Goal: Task Accomplishment & Management: Manage account settings

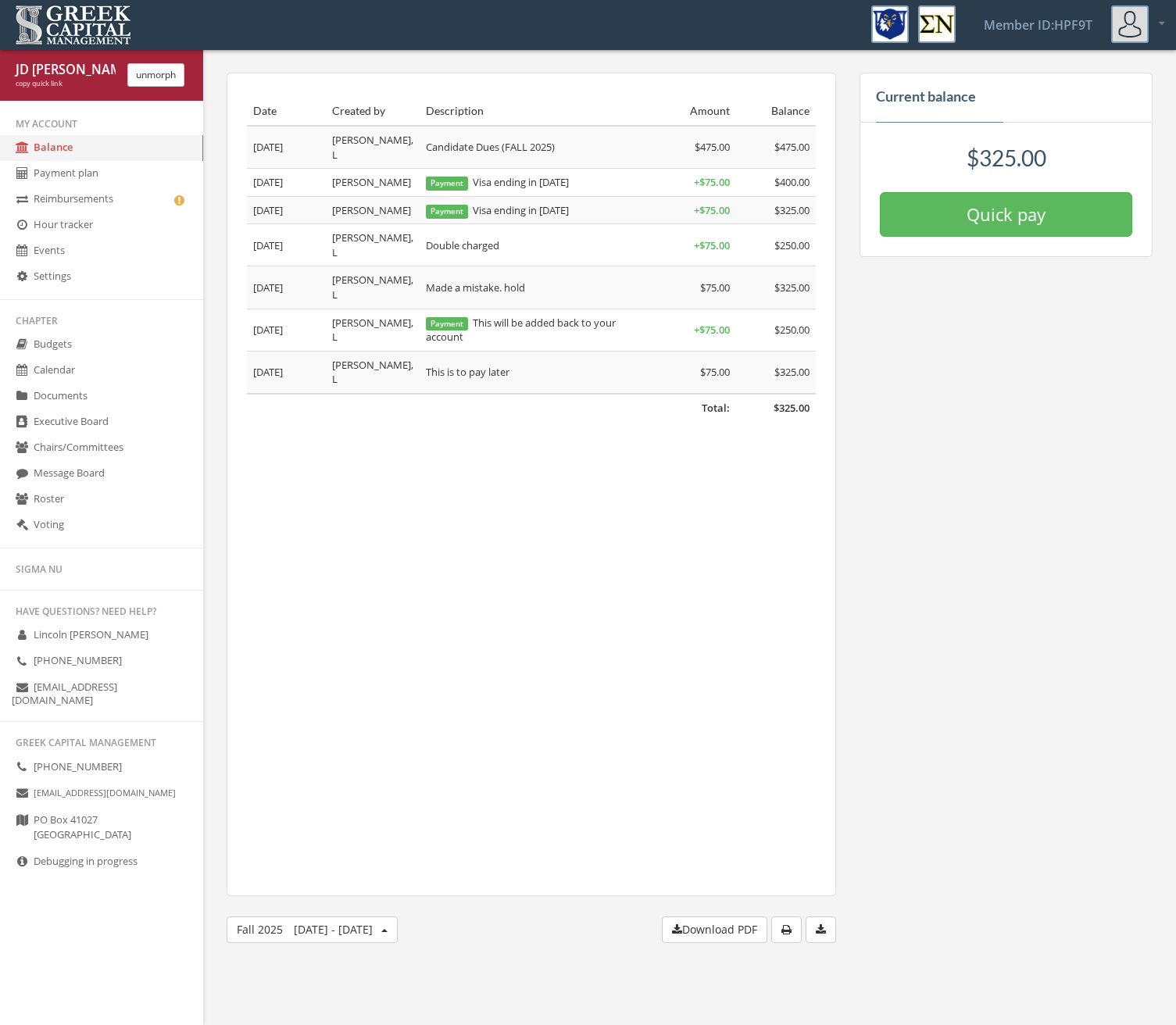
click at [49, 204] on link "Reimbursements" at bounding box center [101, 200] width 203 height 26
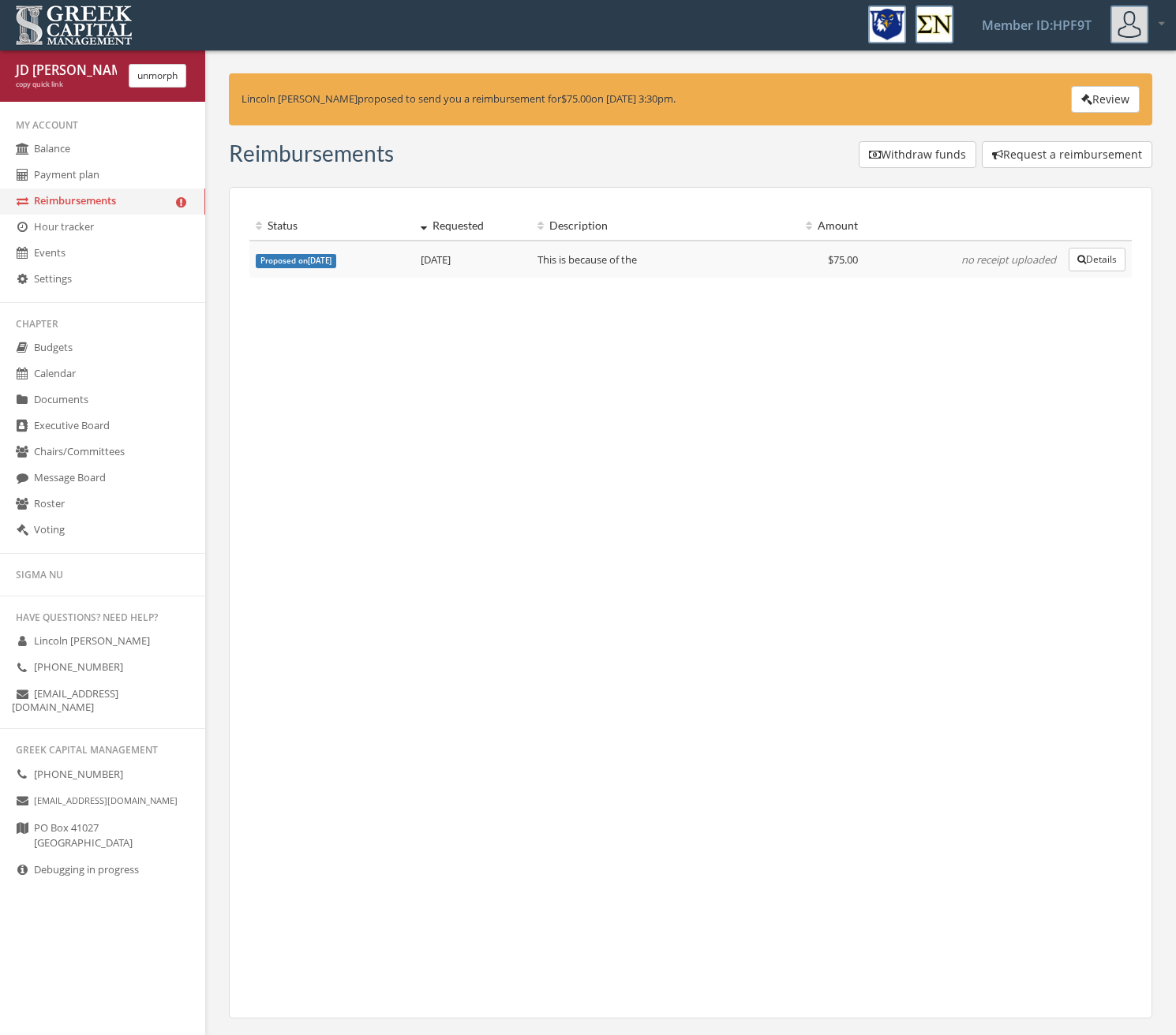
click at [1092, 96] on button "Review" at bounding box center [1105, 99] width 69 height 27
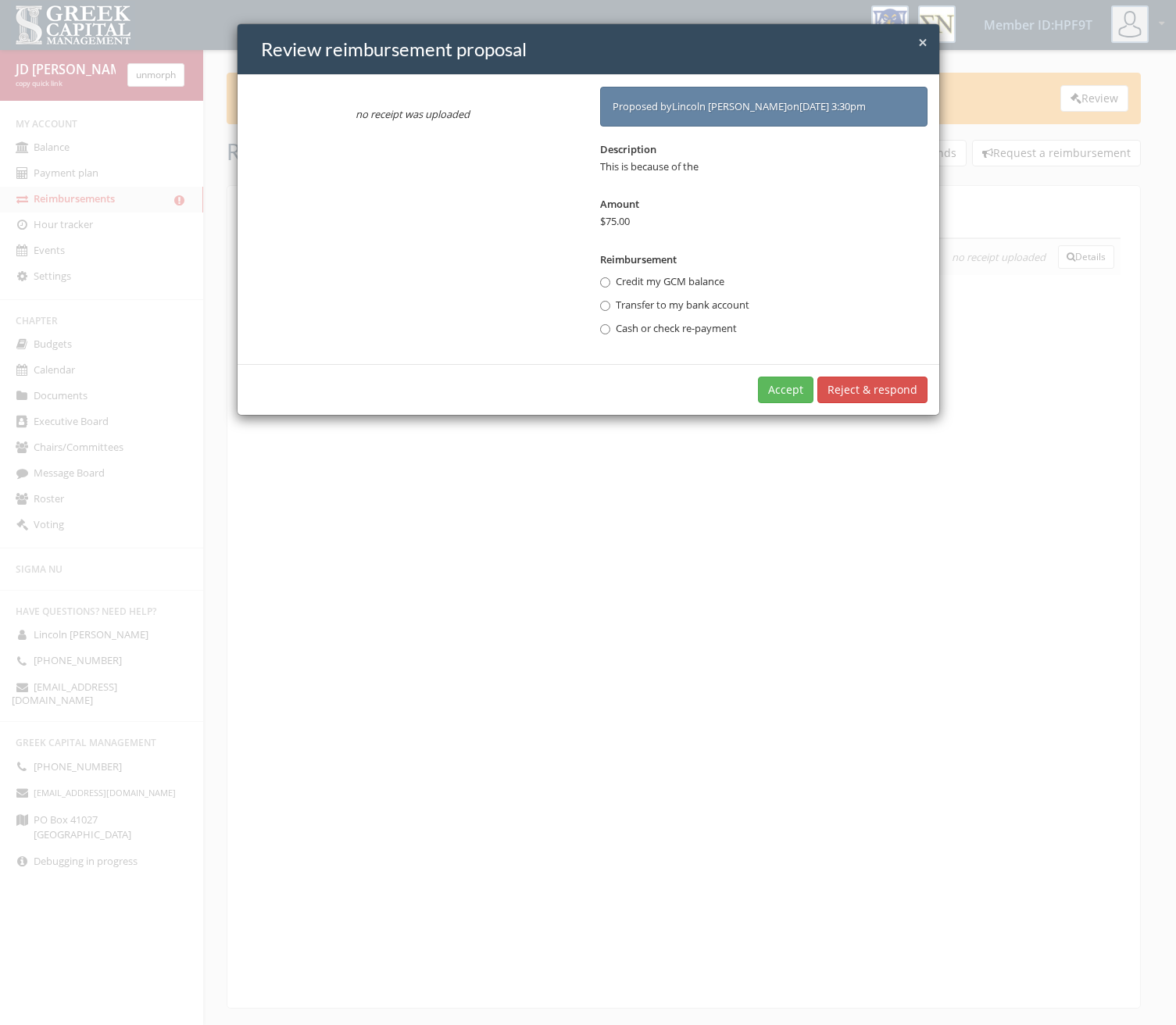
click at [286, 623] on div "× Close Review reimbursement proposal no receipt was uploaded Proposed by [PERS…" at bounding box center [588, 512] width 1176 height 1025
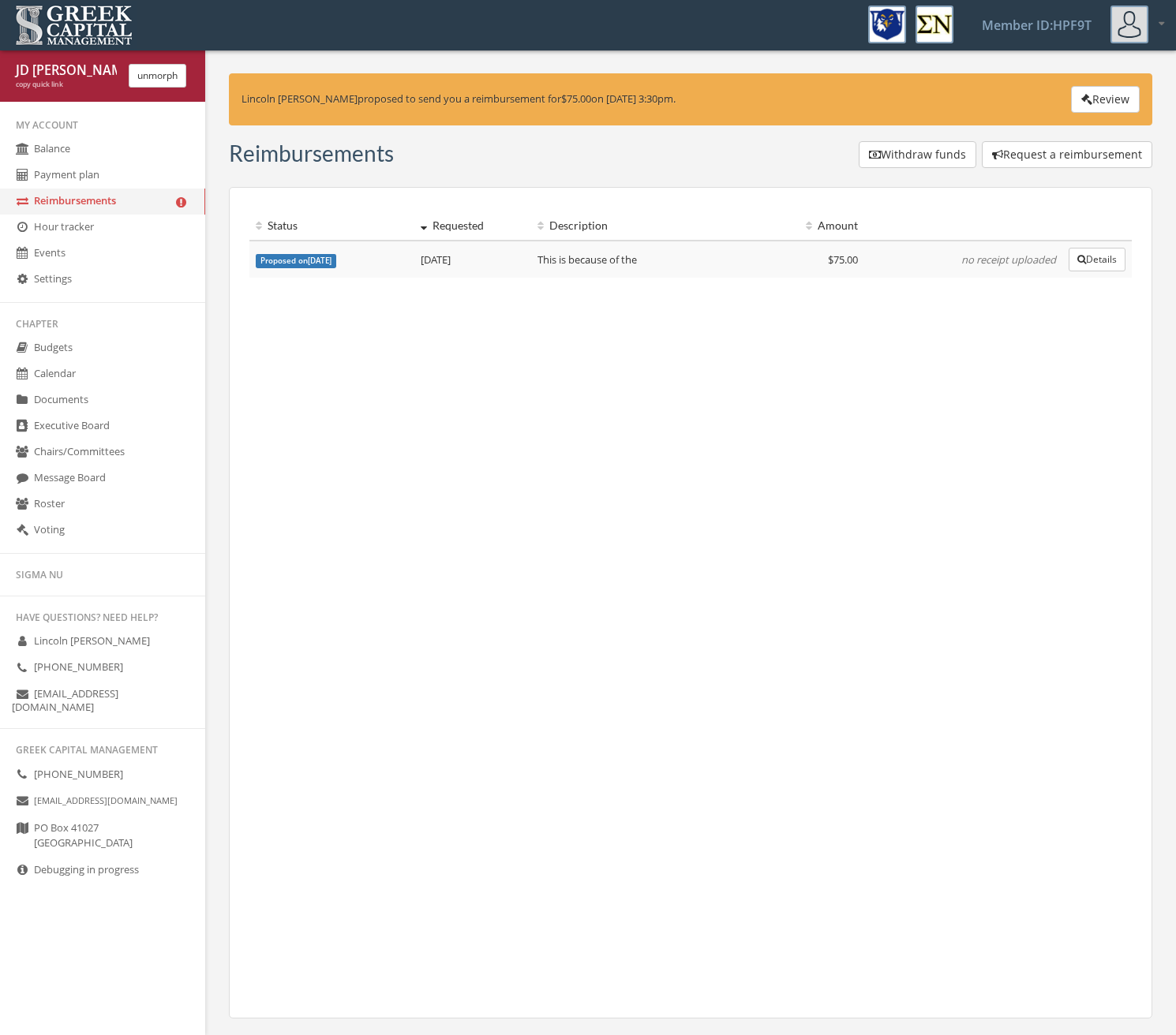
click at [55, 150] on link "Balance" at bounding box center [102, 149] width 205 height 26
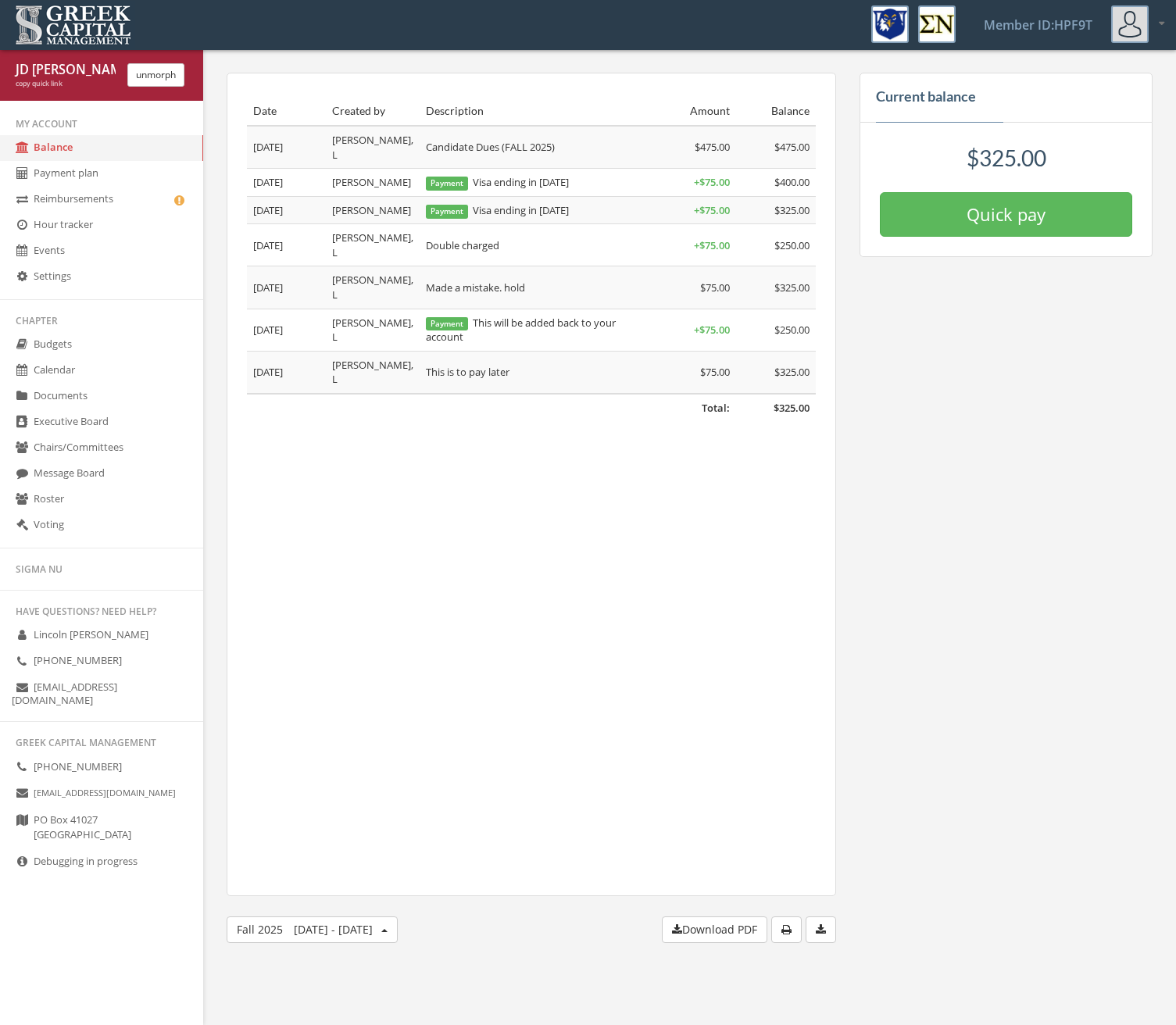
click at [144, 78] on button "unmorph" at bounding box center [156, 75] width 57 height 23
click at [159, 218] on link "Hour tracker" at bounding box center [101, 225] width 203 height 26
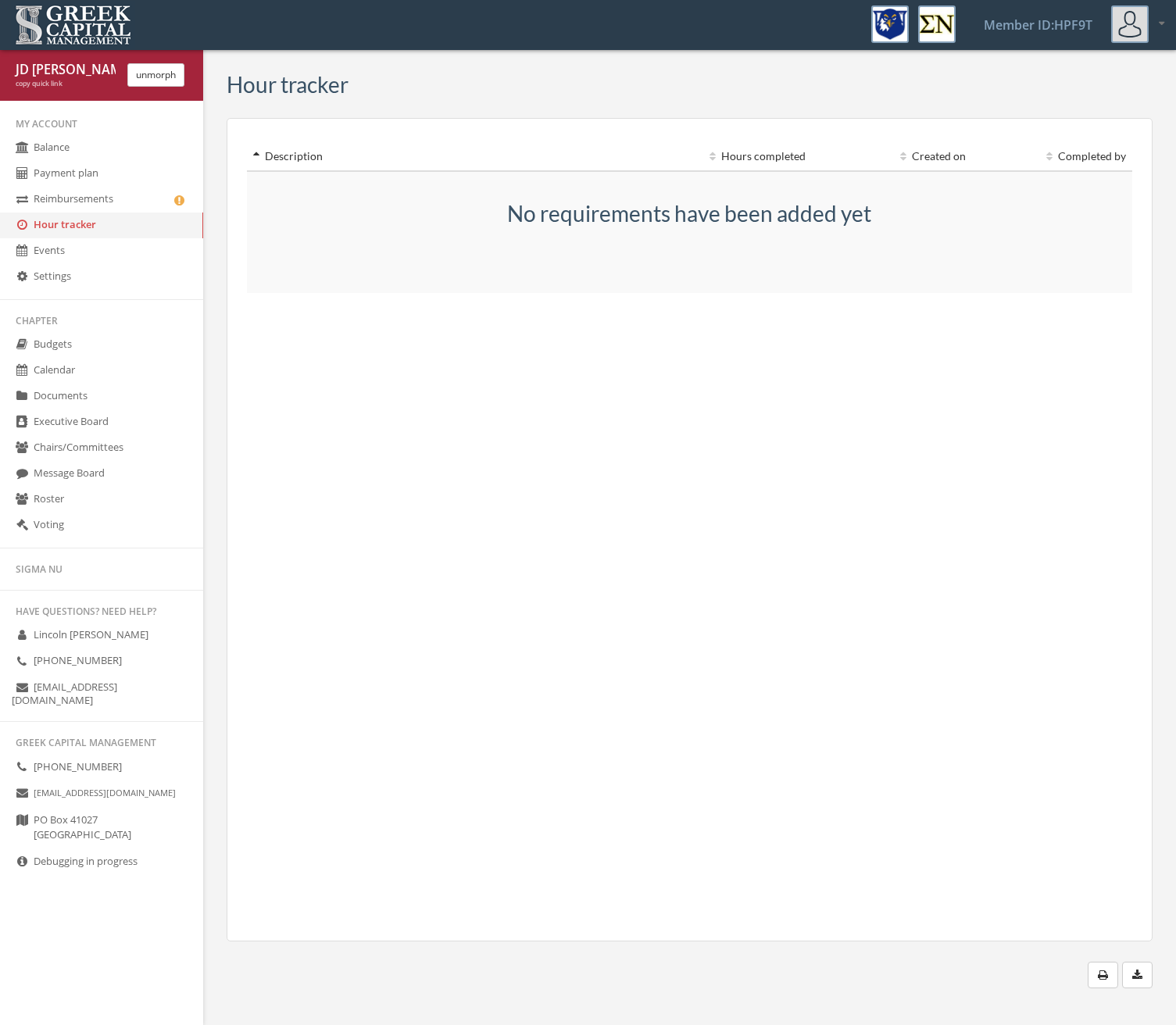
click at [157, 199] on link "Reimbursements" at bounding box center [101, 200] width 203 height 26
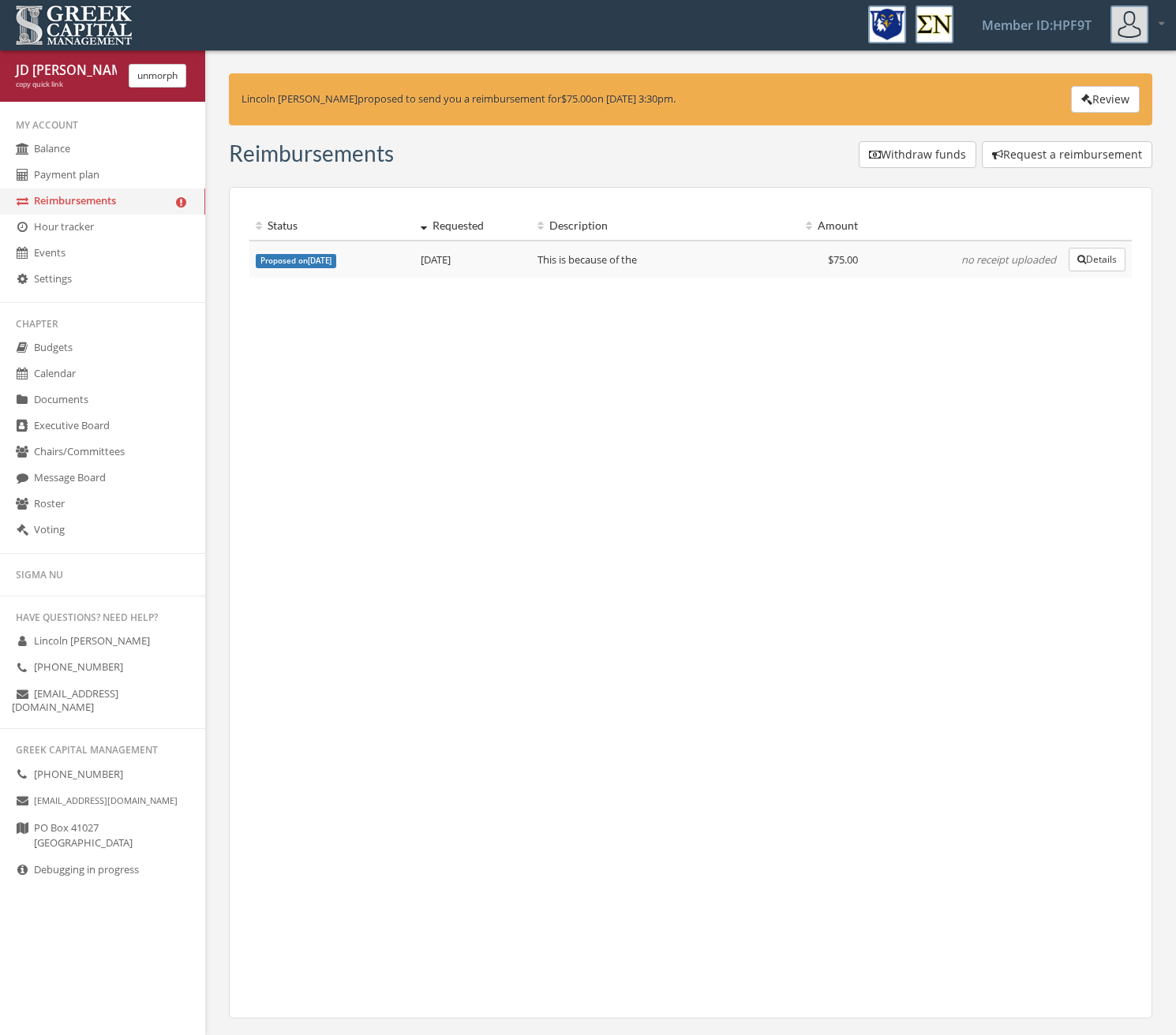
click at [1086, 98] on icon "button" at bounding box center [1086, 99] width 11 height 11
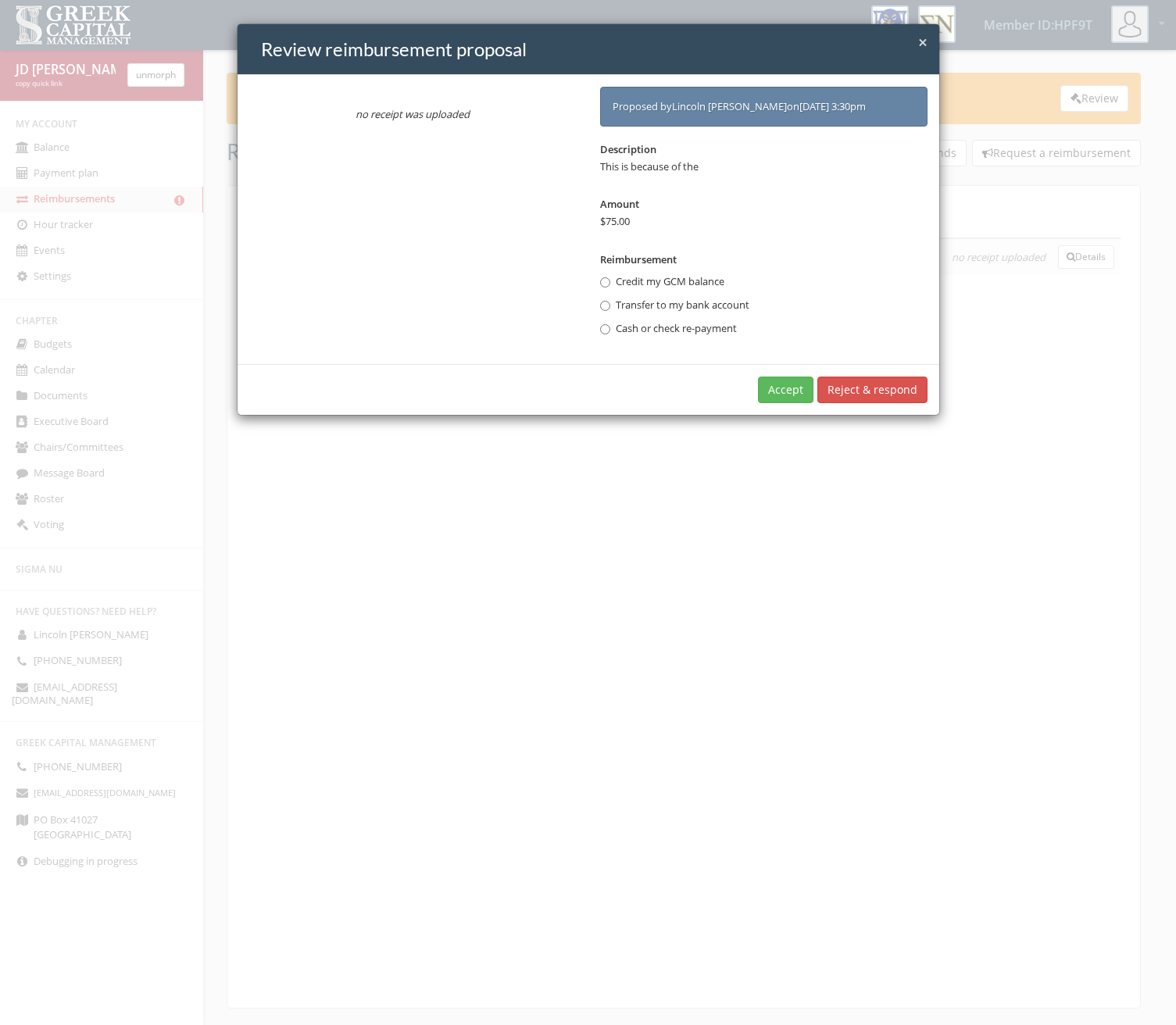
click at [361, 593] on div "× Close Review reimbursement proposal no receipt was uploaded Proposed by [PERS…" at bounding box center [588, 512] width 1176 height 1025
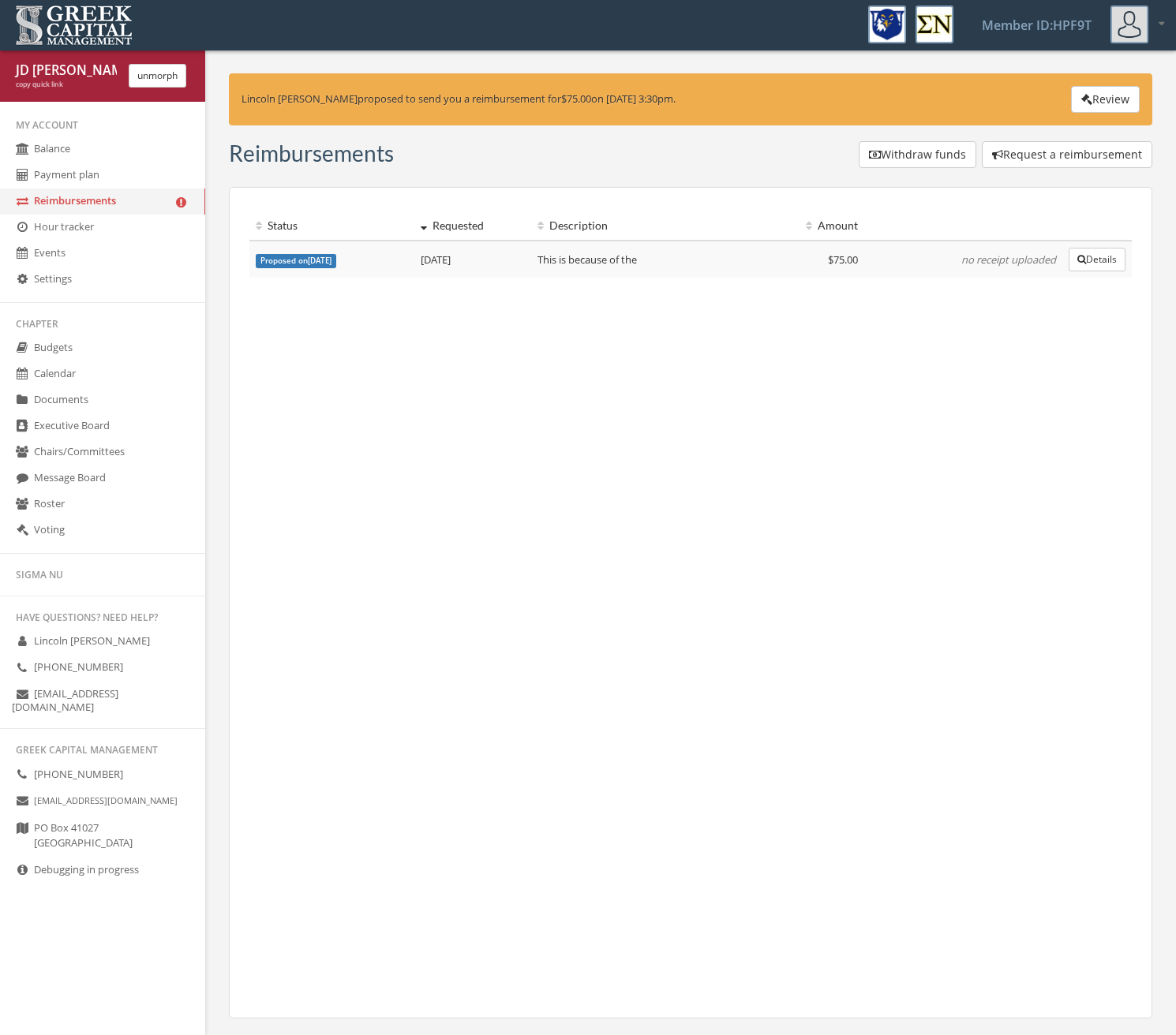
click at [127, 80] on div "unmorph" at bounding box center [157, 76] width 81 height 24
click at [136, 76] on button "unmorph" at bounding box center [157, 76] width 58 height 24
